Goal: Information Seeking & Learning: Learn about a topic

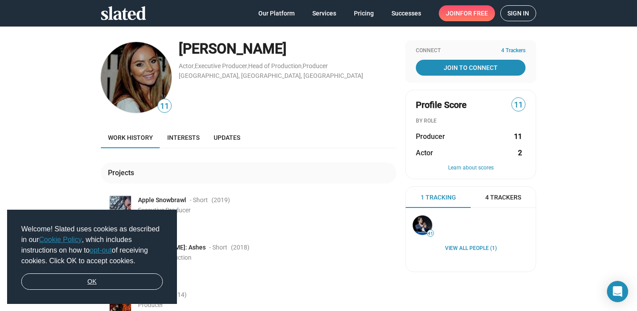
click at [117, 280] on link "OK" at bounding box center [92, 281] width 142 height 17
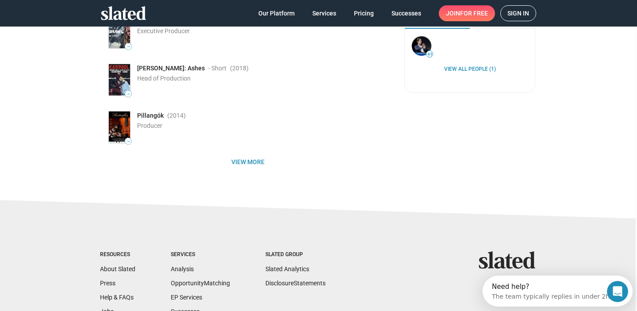
scroll to position [183, 0]
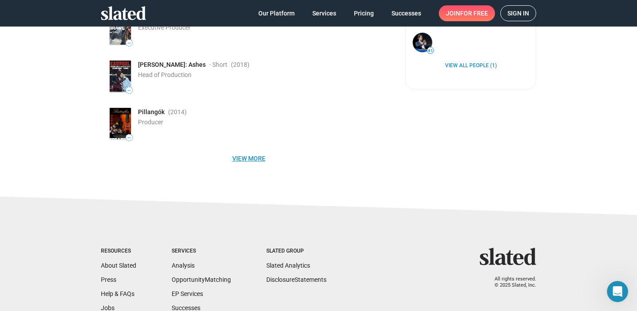
click at [258, 157] on span "View more" at bounding box center [248, 158] width 281 height 16
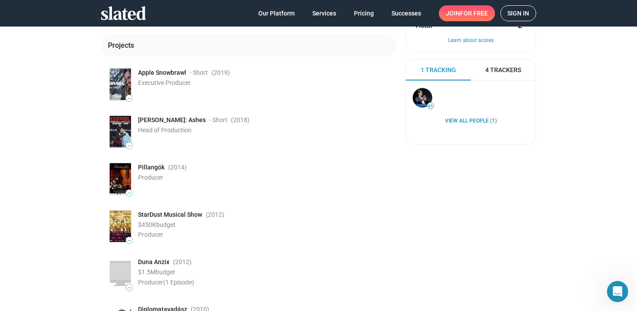
scroll to position [0, 0]
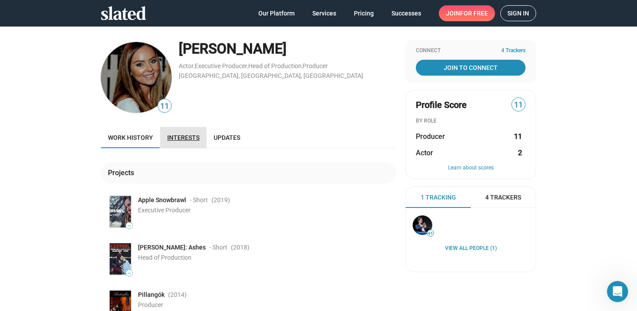
click at [178, 138] on span "Interests" at bounding box center [183, 137] width 32 height 7
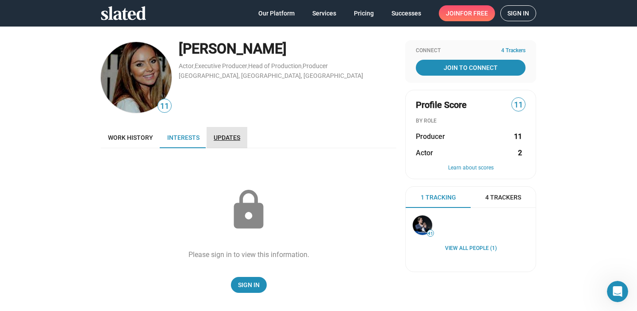
click at [226, 135] on span "Updates" at bounding box center [227, 137] width 27 height 7
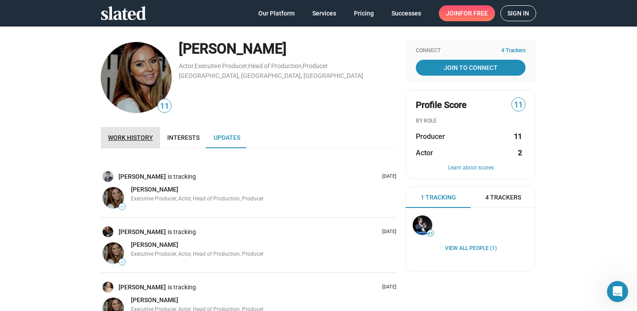
click at [135, 137] on span "Work history" at bounding box center [130, 137] width 45 height 7
